Goal: Find specific page/section: Find specific page/section

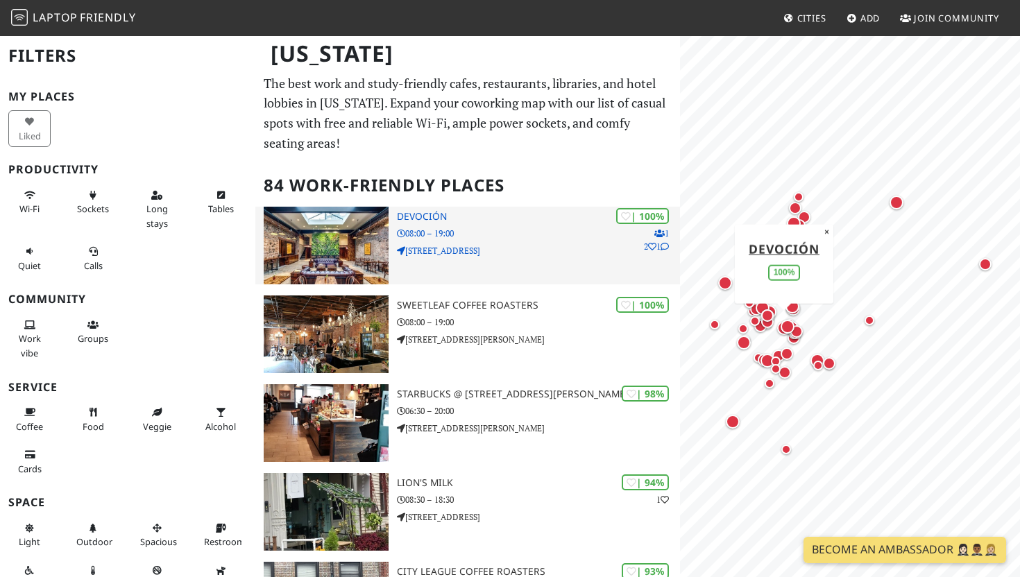
click at [349, 246] on img at bounding box center [326, 246] width 125 height 78
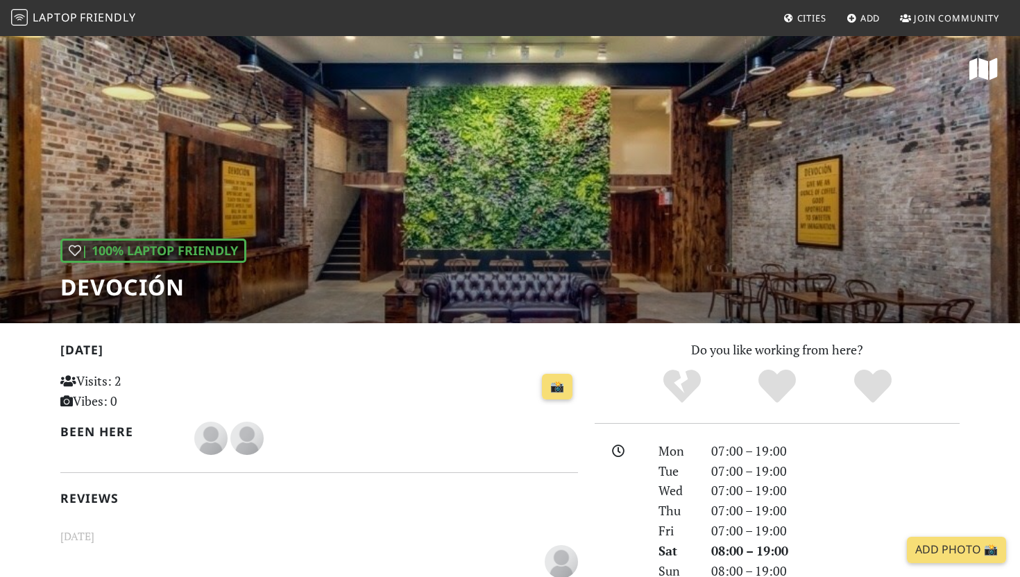
click at [162, 286] on h1 "Devoción" at bounding box center [153, 287] width 186 height 26
drag, startPoint x: 204, startPoint y: 291, endPoint x: 19, endPoint y: 276, distance: 185.8
click at [20, 276] on div "| 100% Laptop Friendly Devoción" at bounding box center [510, 179] width 1020 height 289
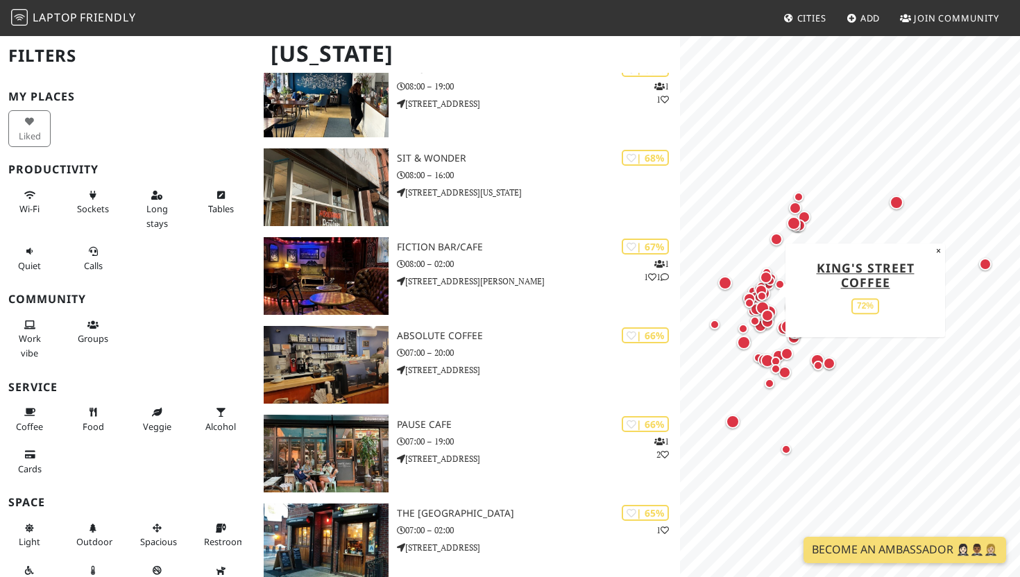
scroll to position [2843, 0]
